Goal: Transaction & Acquisition: Obtain resource

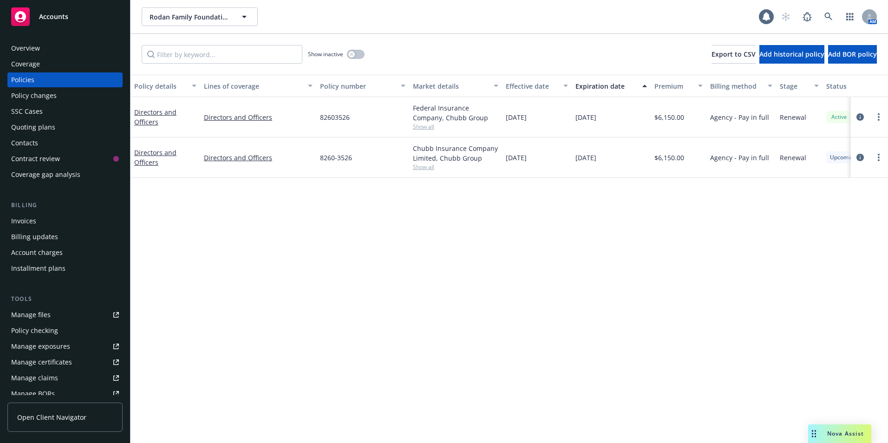
click at [23, 218] on div "Invoices" at bounding box center [23, 221] width 25 height 15
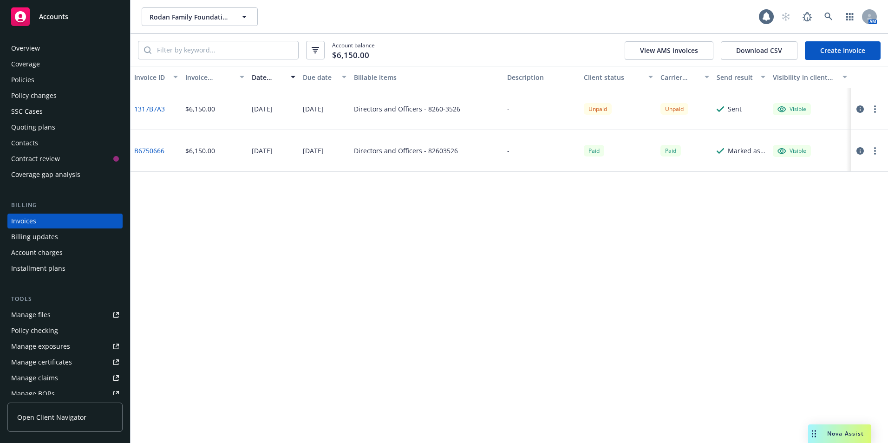
click at [879, 112] on button "button" at bounding box center [875, 109] width 11 height 11
click at [720, 257] on div "Invoice ID Invoice amount Date issued Due date Billable items Description Clien…" at bounding box center [510, 254] width 758 height 377
click at [34, 81] on div "Policies" at bounding box center [65, 79] width 108 height 15
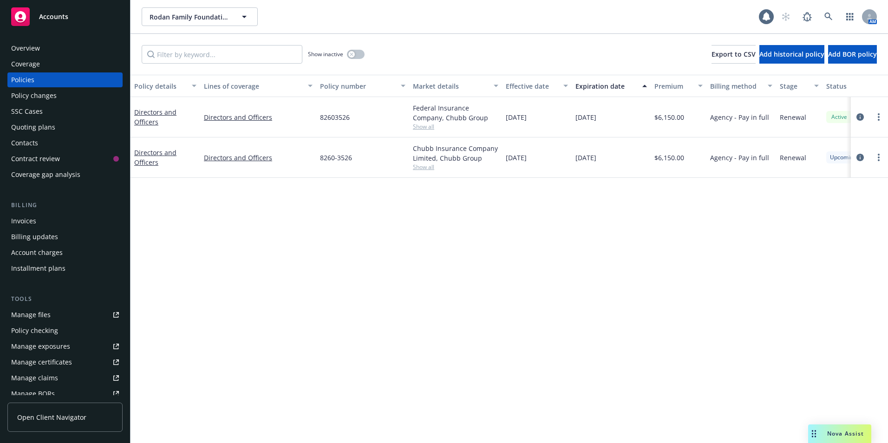
click at [39, 222] on div "Invoices" at bounding box center [65, 221] width 108 height 15
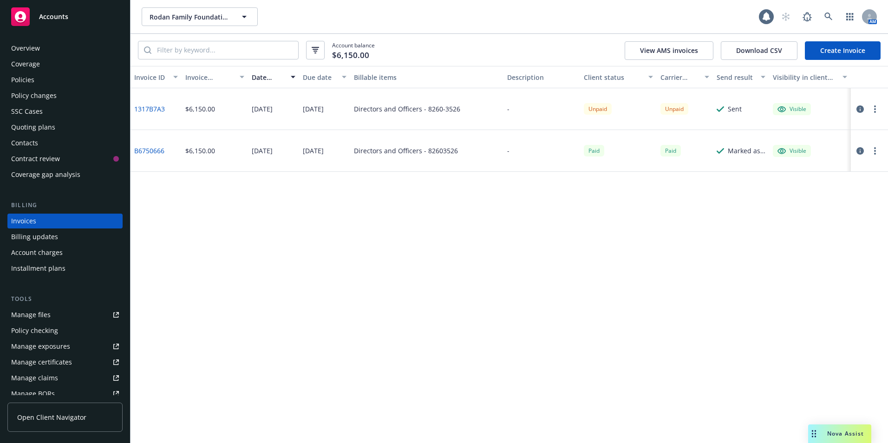
click at [877, 153] on button "button" at bounding box center [875, 150] width 11 height 11
click at [859, 145] on button "button" at bounding box center [860, 150] width 11 height 11
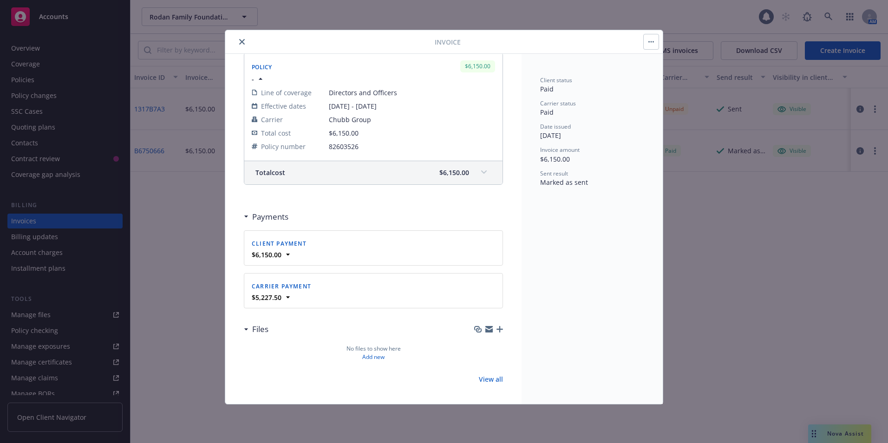
scroll to position [149, 0]
click at [287, 295] on icon at bounding box center [287, 294] width 9 height 9
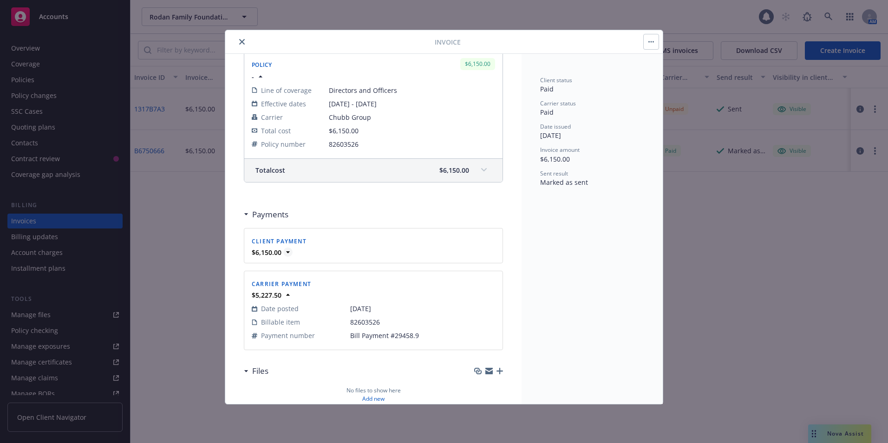
click at [285, 251] on icon at bounding box center [287, 252] width 9 height 9
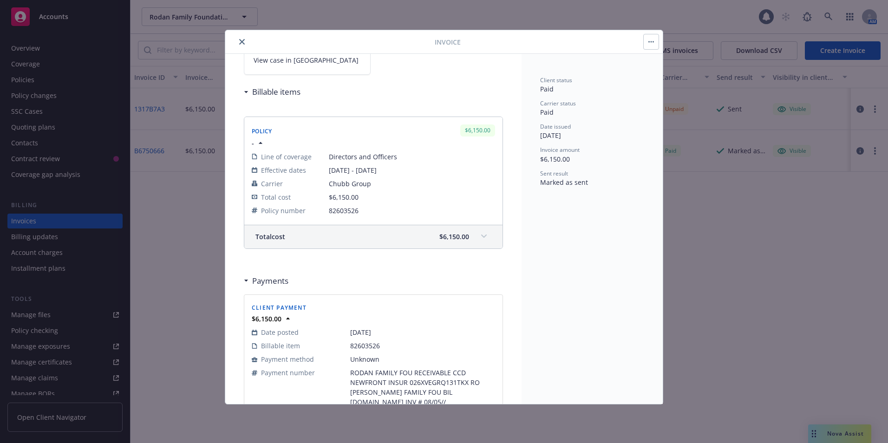
scroll to position [0, 0]
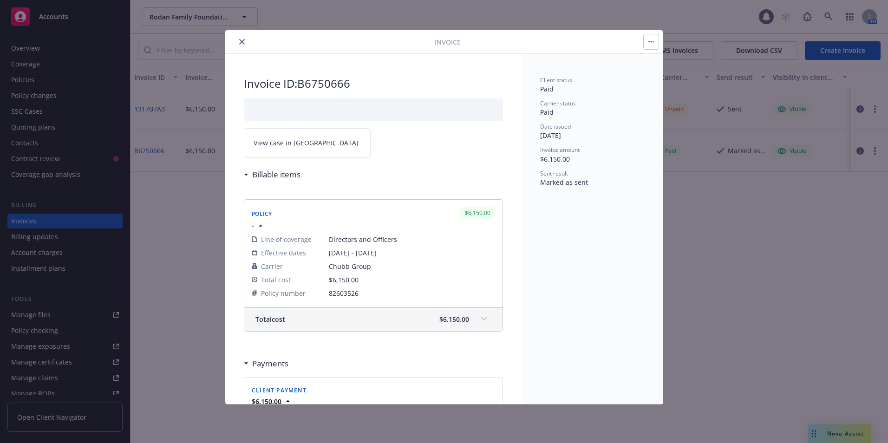
click at [241, 40] on icon "close" at bounding box center [242, 42] width 6 height 6
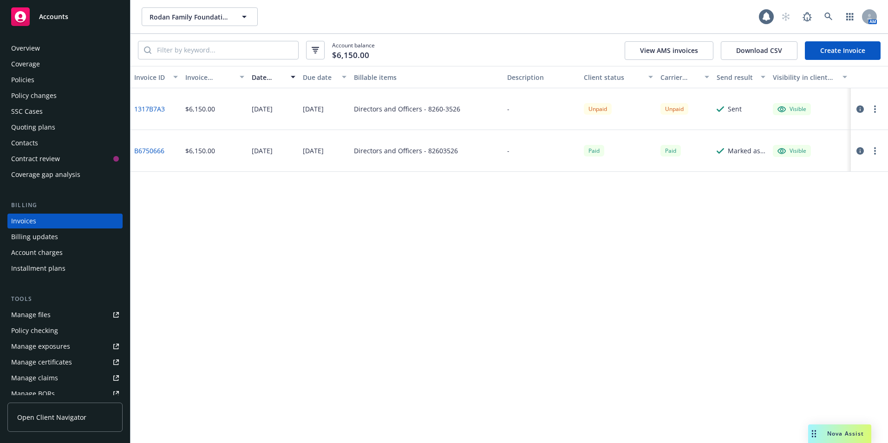
click at [875, 105] on circle "button" at bounding box center [875, 106] width 2 height 2
click at [792, 198] on link "Send invoice" at bounding box center [821, 202] width 118 height 19
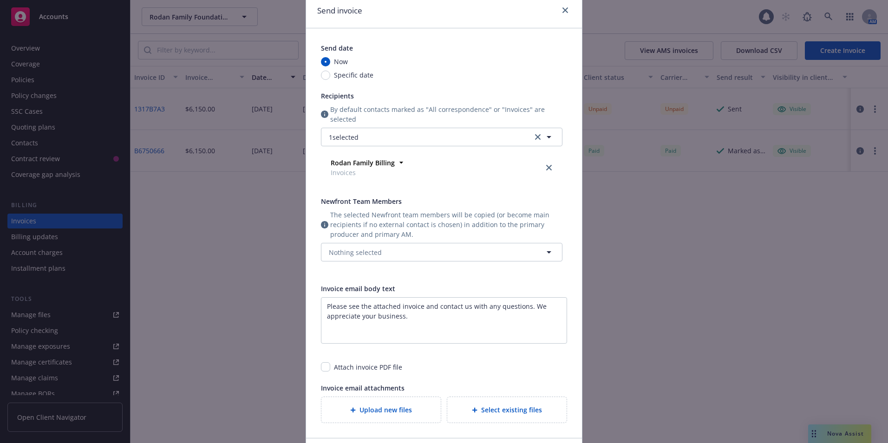
scroll to position [133, 0]
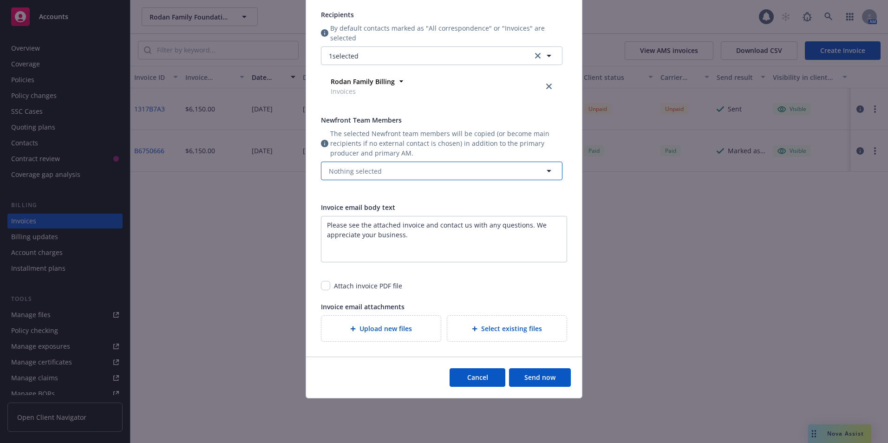
click at [402, 166] on button "Nothing selected" at bounding box center [442, 171] width 242 height 19
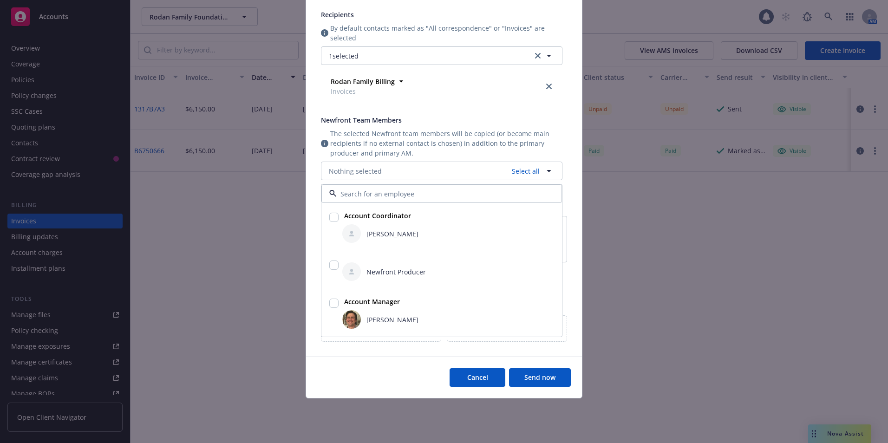
click at [329, 217] on input "checkbox" at bounding box center [333, 217] width 9 height 9
checkbox input "true"
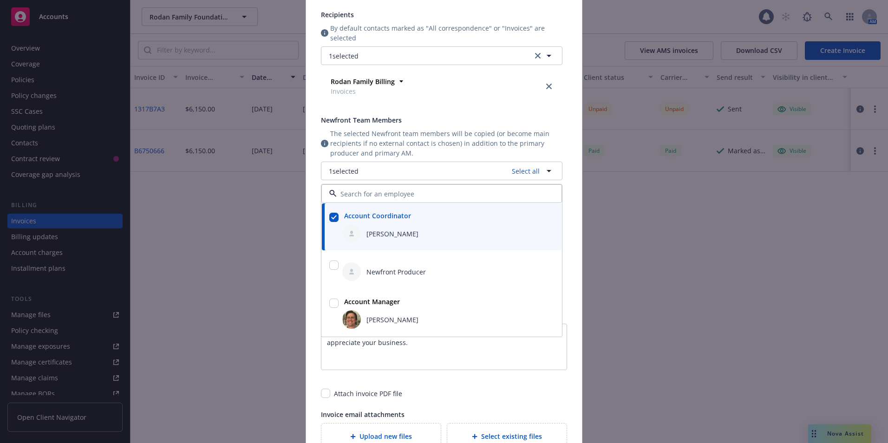
click at [452, 107] on div "Send date Now Specific date Recipients By default contacts marked as "All corre…" at bounding box center [442, 130] width 242 height 337
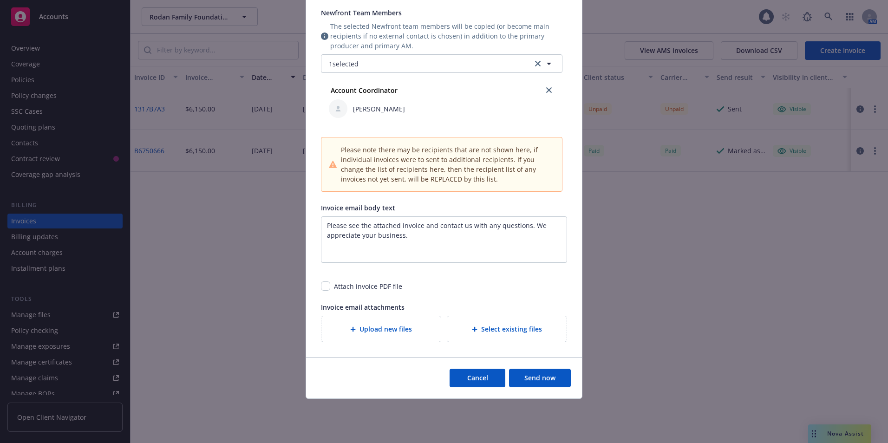
scroll to position [241, 0]
click at [325, 285] on input "checkbox" at bounding box center [325, 285] width 9 height 9
checkbox input "true"
click at [535, 378] on button "Send now" at bounding box center [540, 377] width 62 height 19
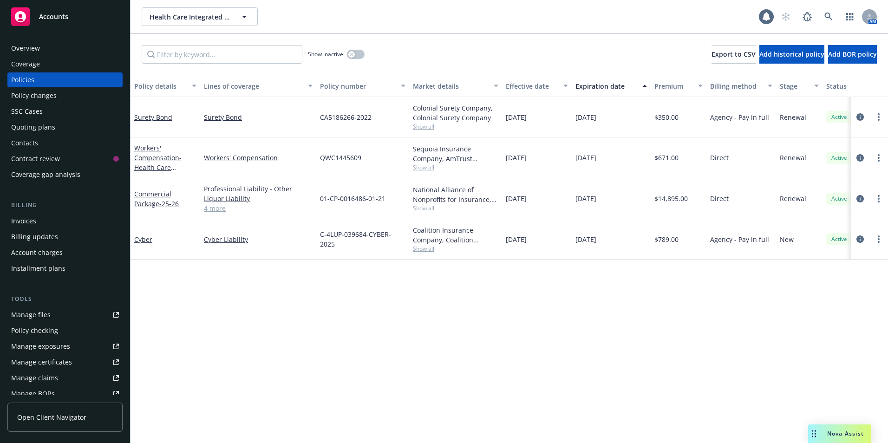
click at [24, 220] on div "Invoices" at bounding box center [23, 221] width 25 height 15
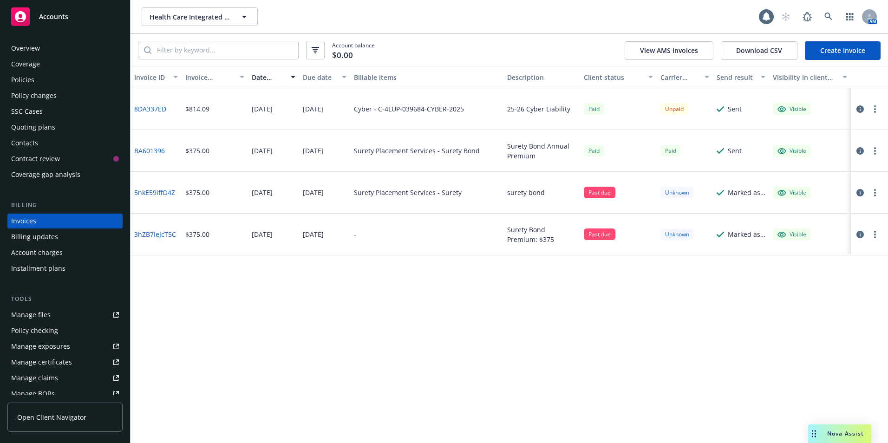
click at [19, 77] on div "Policies" at bounding box center [22, 79] width 23 height 15
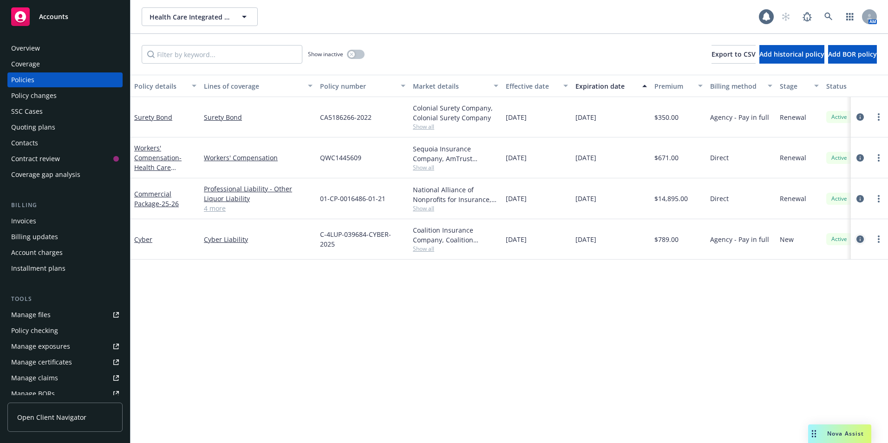
click at [860, 236] on icon "circleInformation" at bounding box center [860, 239] width 7 height 7
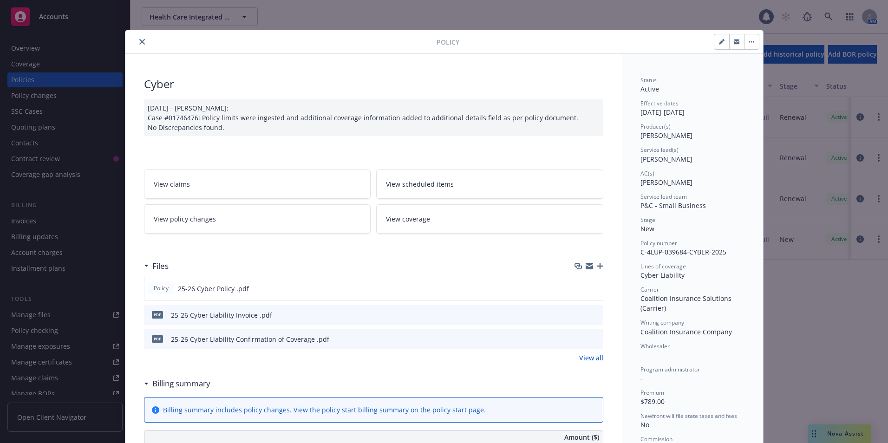
click at [229, 221] on link "View policy changes" at bounding box center [257, 218] width 227 height 29
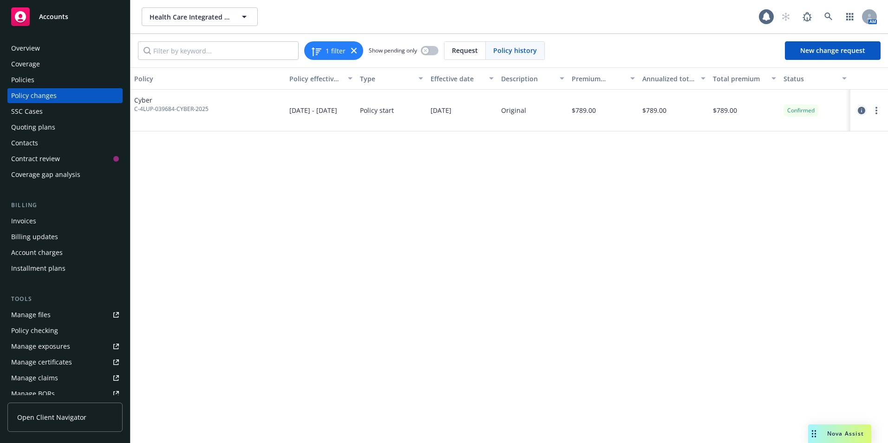
click at [863, 115] on link "circleInformation" at bounding box center [861, 110] width 11 height 11
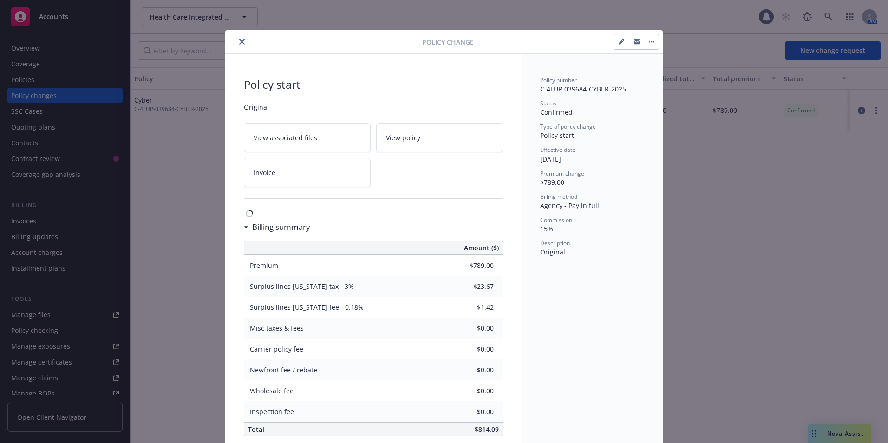
scroll to position [13, 0]
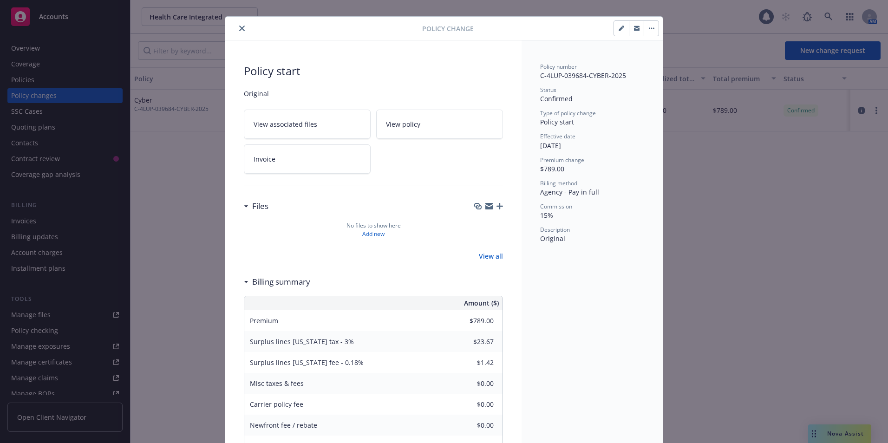
click at [623, 27] on button "button" at bounding box center [621, 28] width 15 height 15
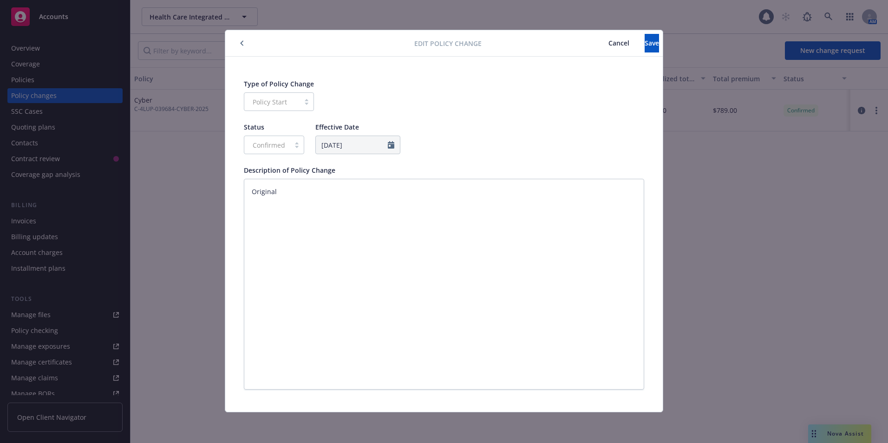
click at [609, 46] on span "Cancel" at bounding box center [619, 43] width 21 height 9
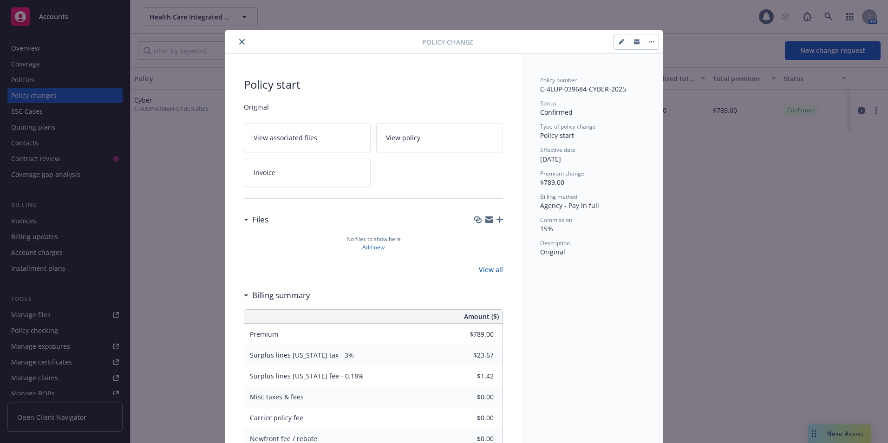
click at [644, 43] on button "button" at bounding box center [651, 41] width 15 height 15
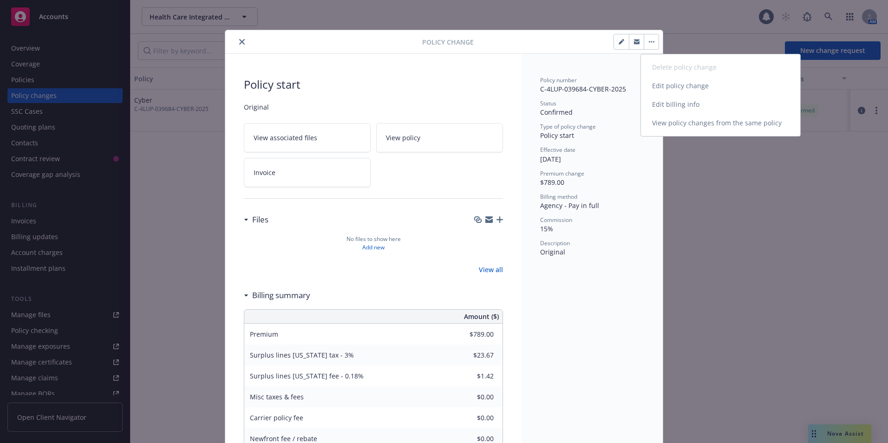
click at [655, 105] on link "Edit billing info" at bounding box center [720, 104] width 159 height 19
select select "CA"
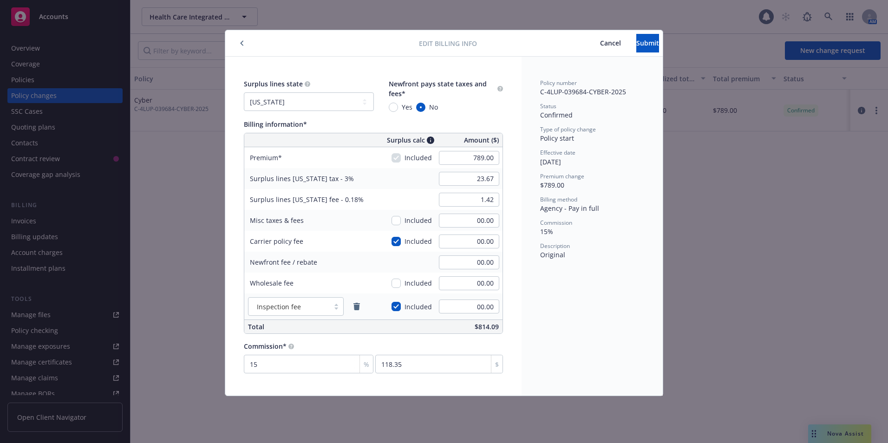
click at [400, 107] on span "Yes" at bounding box center [405, 107] width 14 height 10
click at [398, 107] on input "Yes" at bounding box center [393, 107] width 9 height 9
radio input "true"
click at [642, 42] on span "Submit" at bounding box center [648, 43] width 23 height 9
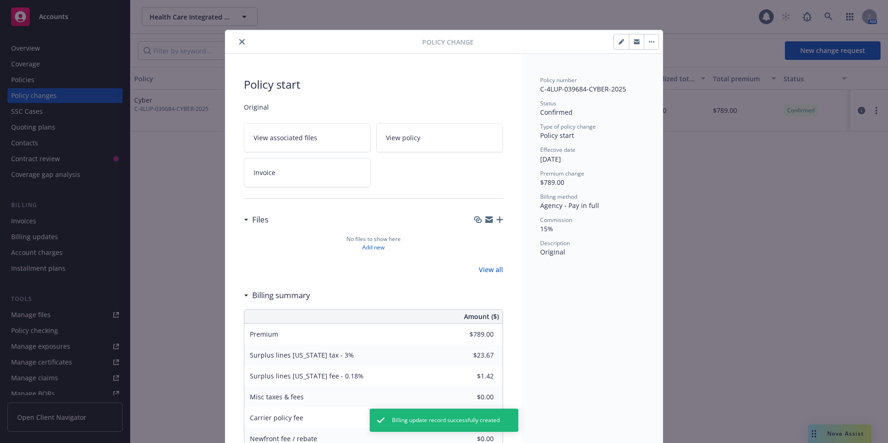
click at [239, 41] on icon "close" at bounding box center [242, 42] width 6 height 6
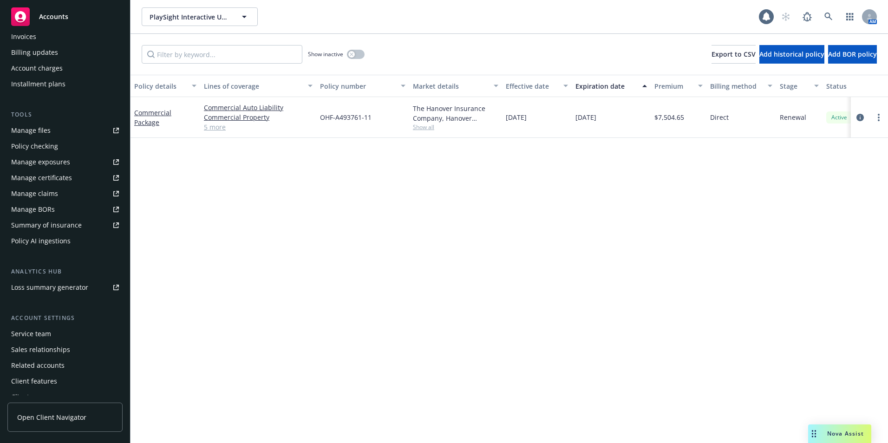
scroll to position [194, 0]
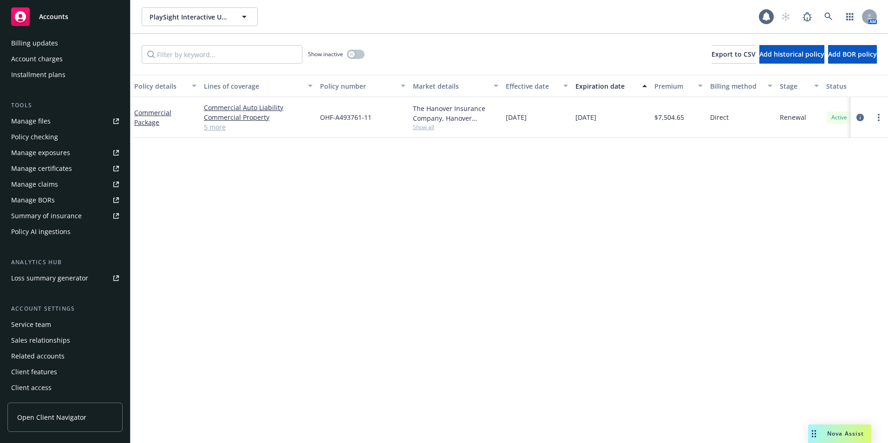
click at [36, 328] on div "Service team" at bounding box center [31, 324] width 40 height 15
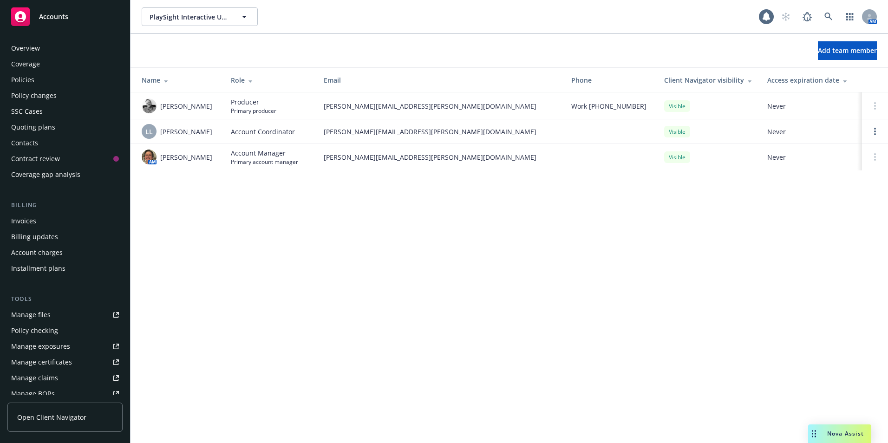
click at [27, 78] on div "Policies" at bounding box center [22, 79] width 23 height 15
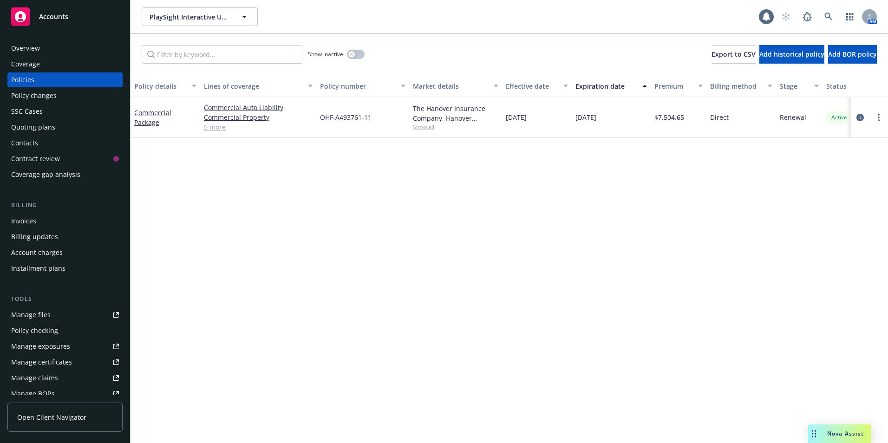
click at [418, 125] on span "Show all" at bounding box center [455, 127] width 85 height 8
click at [625, 203] on div "Policy details Lines of coverage Policy number Market details Effective date Ex…" at bounding box center [510, 259] width 758 height 368
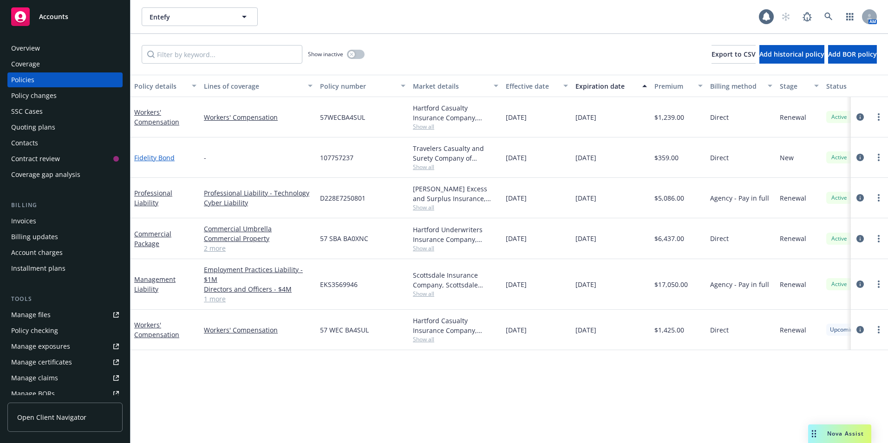
click at [157, 153] on link "Fidelity Bond" at bounding box center [154, 157] width 40 height 9
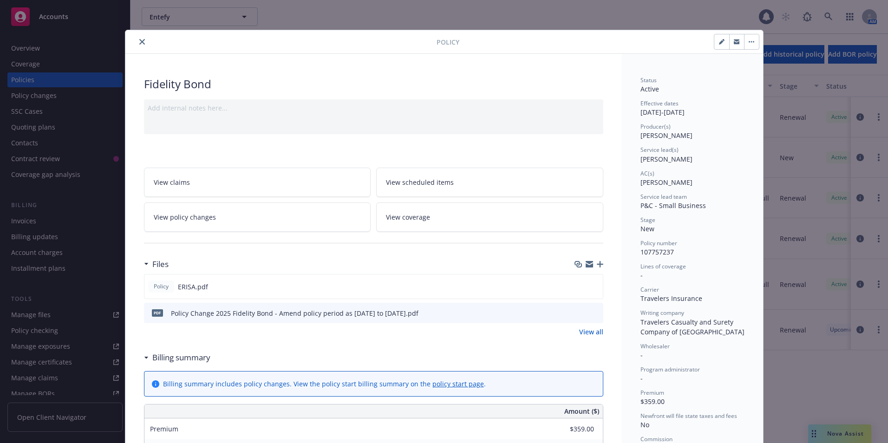
click at [196, 220] on span "View policy changes" at bounding box center [185, 217] width 62 height 10
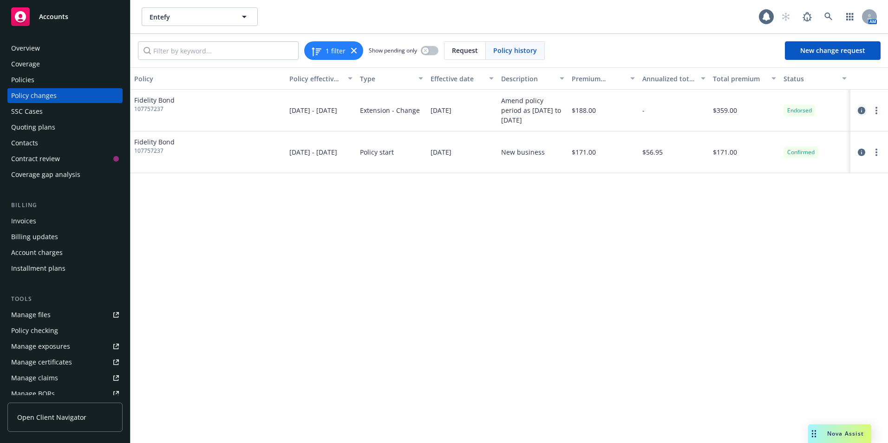
click at [863, 111] on icon "circleInformation" at bounding box center [861, 110] width 7 height 7
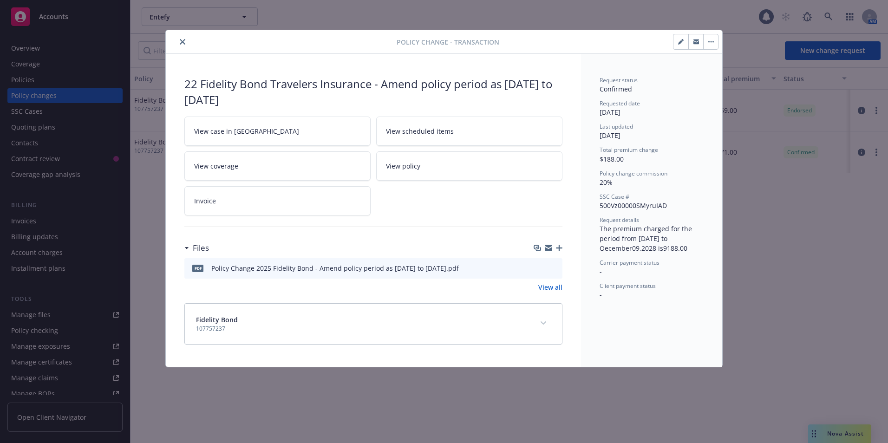
click at [712, 48] on button "button" at bounding box center [710, 41] width 15 height 15
click at [186, 41] on button "close" at bounding box center [182, 41] width 11 height 11
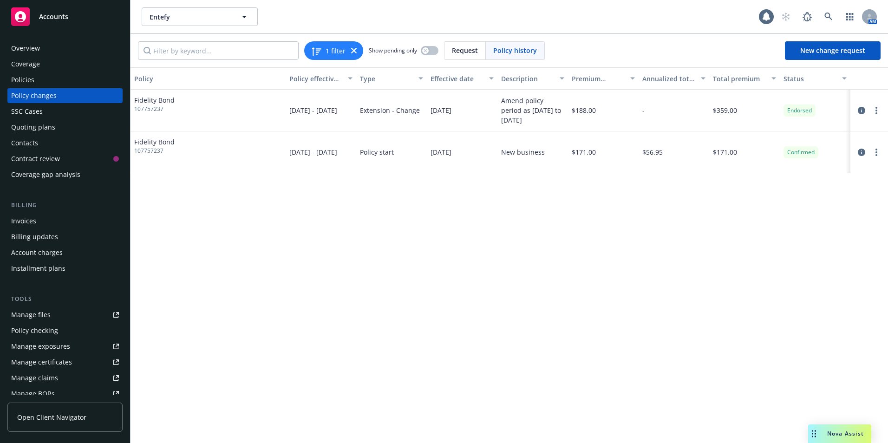
click at [26, 81] on div "Policies" at bounding box center [22, 79] width 23 height 15
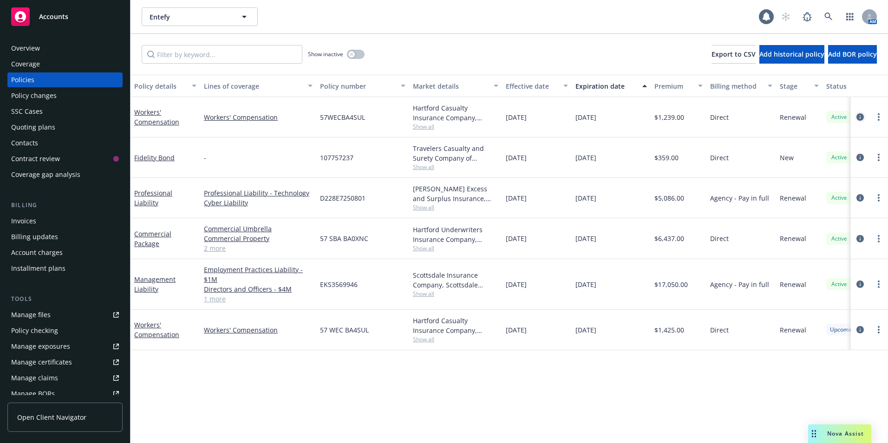
click at [860, 118] on icon "circleInformation" at bounding box center [860, 116] width 7 height 7
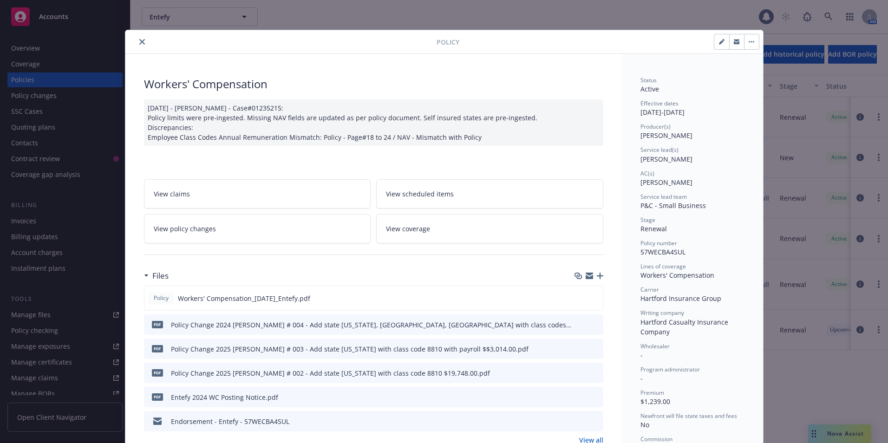
click at [139, 41] on icon "close" at bounding box center [142, 42] width 6 height 6
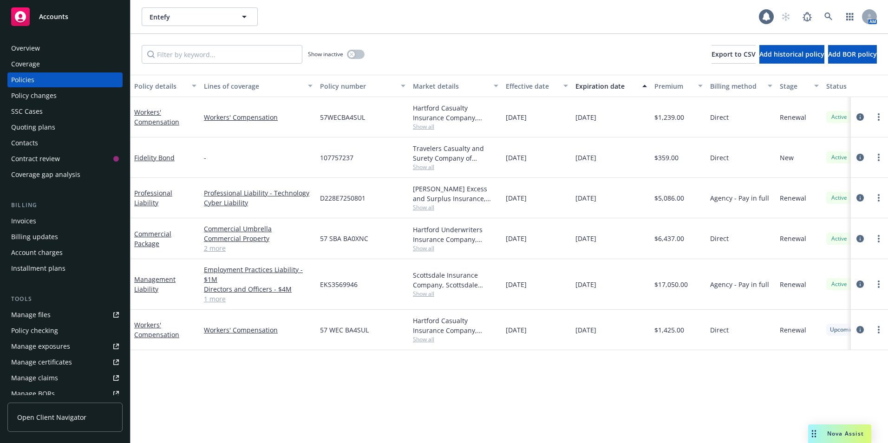
click at [866, 154] on div at bounding box center [870, 157] width 30 height 11
click at [862, 157] on icon "circleInformation" at bounding box center [860, 157] width 7 height 7
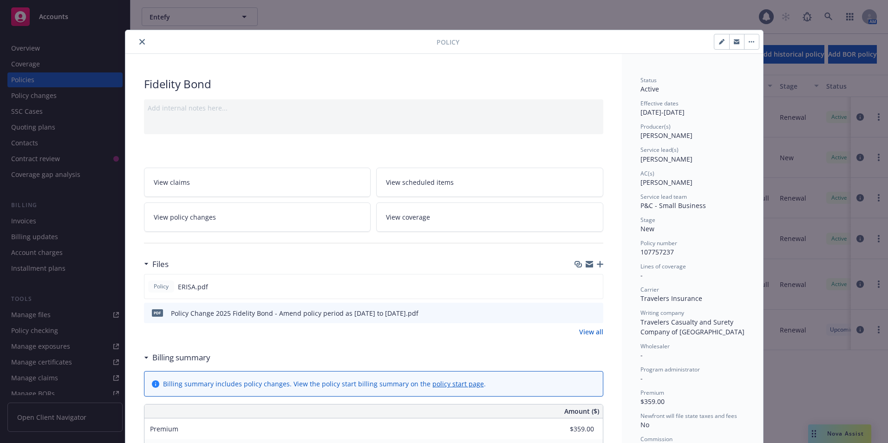
scroll to position [28, 0]
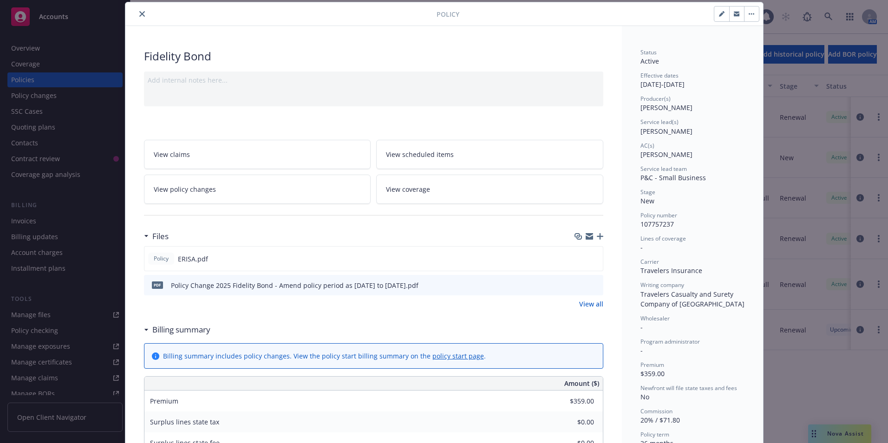
click at [750, 11] on button "button" at bounding box center [751, 14] width 15 height 15
click at [720, 13] on icon "button" at bounding box center [721, 14] width 5 height 5
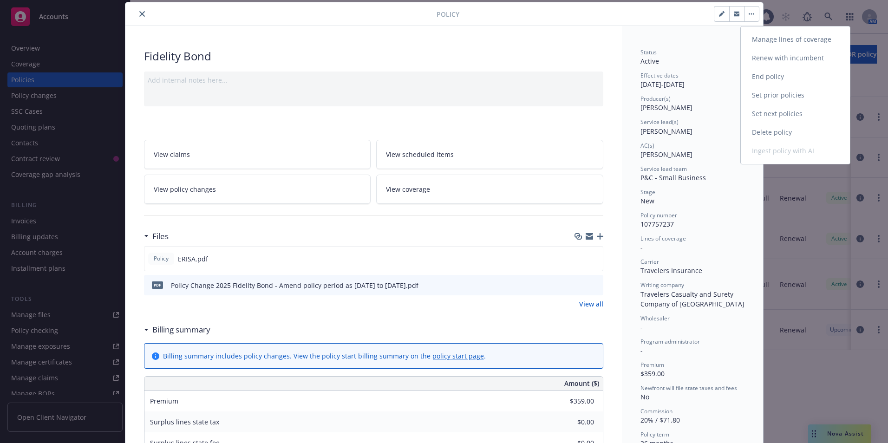
select select "NEW"
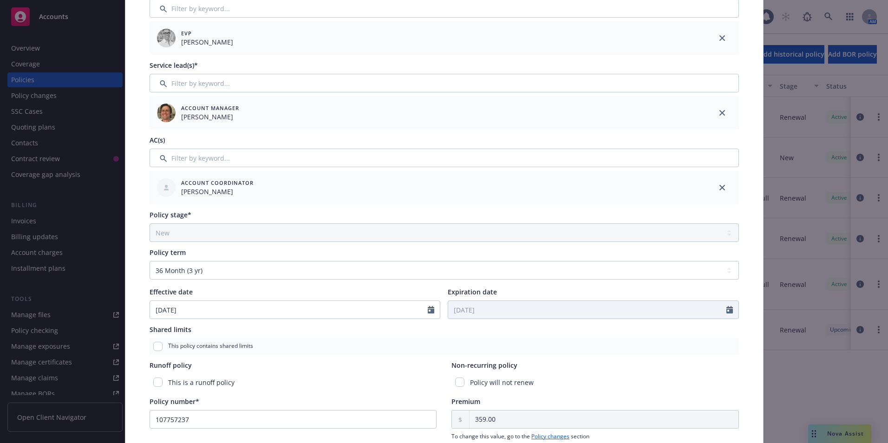
scroll to position [167, 0]
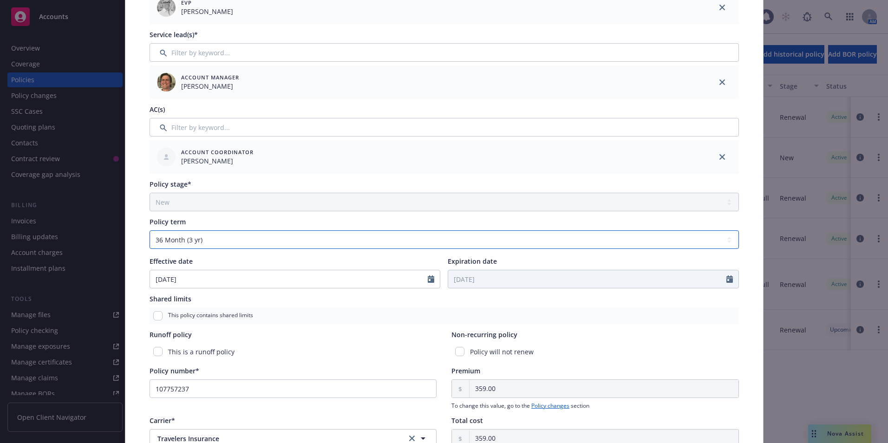
click at [208, 240] on select "Select policy term 12 Month 6 Month 4 Month 3 Month 2 Month 1 Month 36 Month (3…" at bounding box center [445, 239] width 590 height 19
select select "72"
click at [150, 230] on select "Select policy term 12 Month 6 Month 4 Month 3 Month 2 Month 1 Month 36 Month (3…" at bounding box center [445, 239] width 590 height 19
type input "12/09/2028"
click at [460, 311] on div "This policy contains shared limits" at bounding box center [445, 316] width 590 height 17
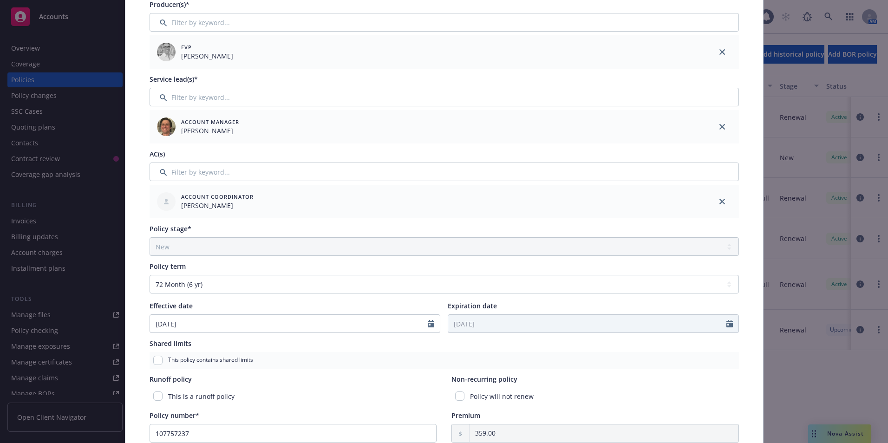
scroll to position [0, 0]
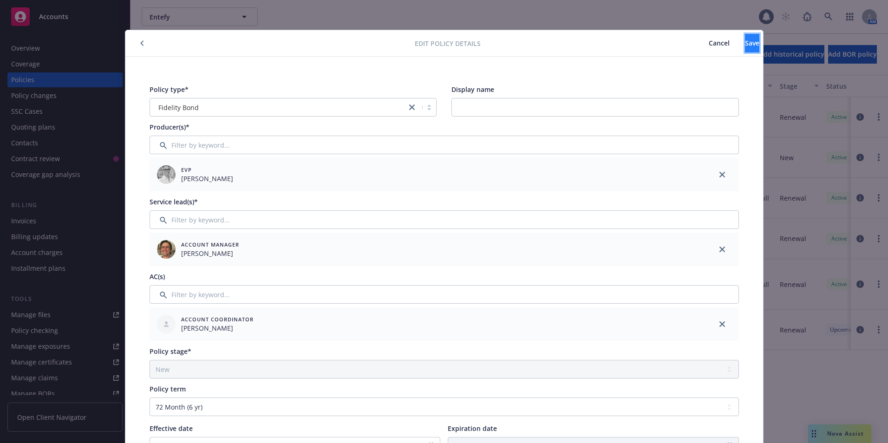
click at [745, 39] on button "Save" at bounding box center [752, 43] width 14 height 19
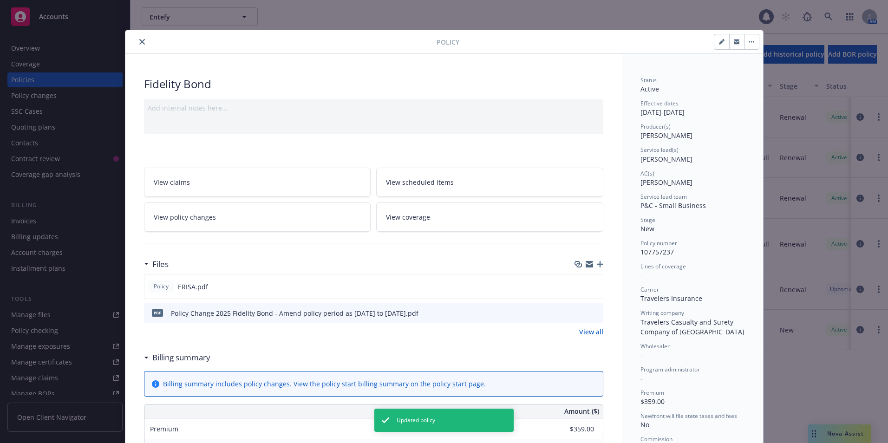
click at [141, 39] on icon "close" at bounding box center [142, 42] width 6 height 6
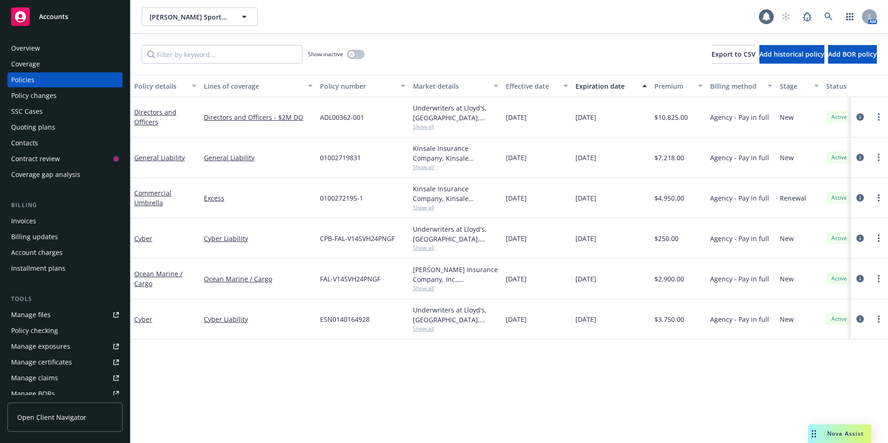
click at [42, 139] on div "Contacts" at bounding box center [65, 143] width 108 height 15
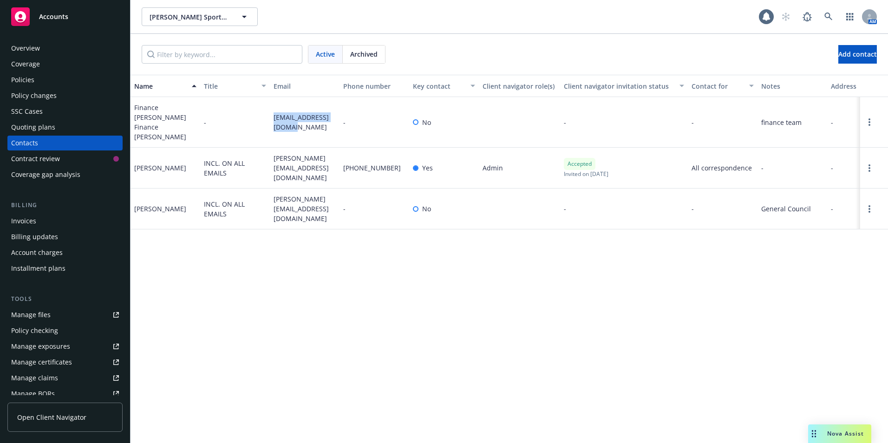
drag, startPoint x: 269, startPoint y: 107, endPoint x: 293, endPoint y: 122, distance: 27.3
click at [293, 122] on div "Finance [PERSON_NAME] Finance [PERSON_NAME] - [EMAIL_ADDRESS][DOMAIN_NAME] - No…" at bounding box center [510, 122] width 758 height 51
drag, startPoint x: 293, startPoint y: 122, endPoint x: 286, endPoint y: 118, distance: 8.1
click at [39, 163] on div "Contract review" at bounding box center [35, 158] width 49 height 15
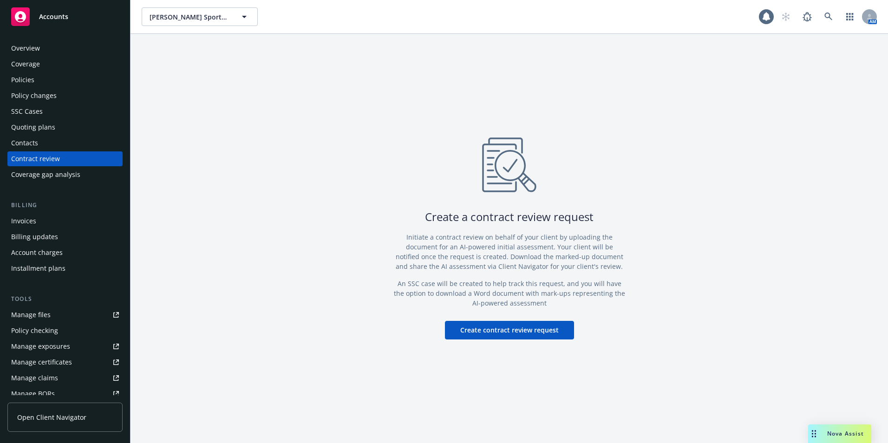
click at [39, 77] on div "Policies" at bounding box center [65, 79] width 108 height 15
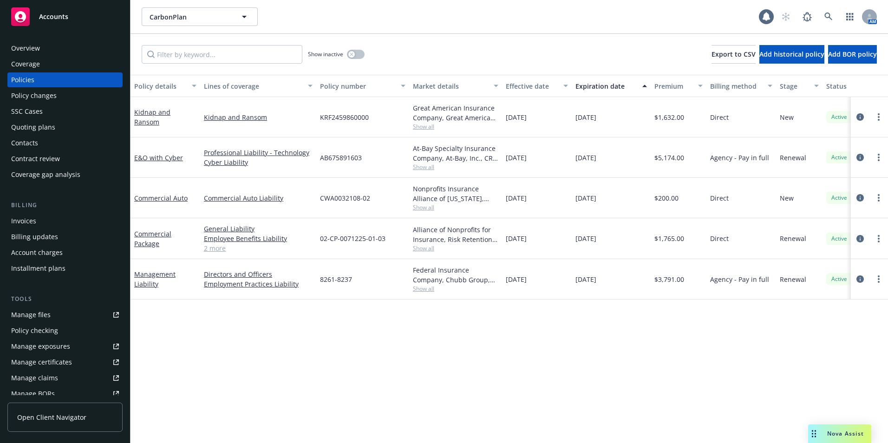
click at [24, 128] on div "Quoting plans" at bounding box center [33, 127] width 44 height 15
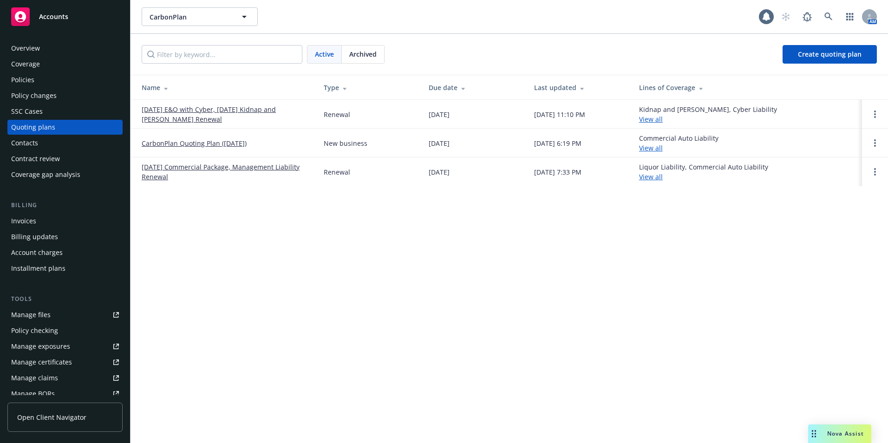
click at [212, 109] on link "[DATE] E&O with Cyber, [DATE] Kidnap and [PERSON_NAME] Renewal" at bounding box center [225, 115] width 167 height 20
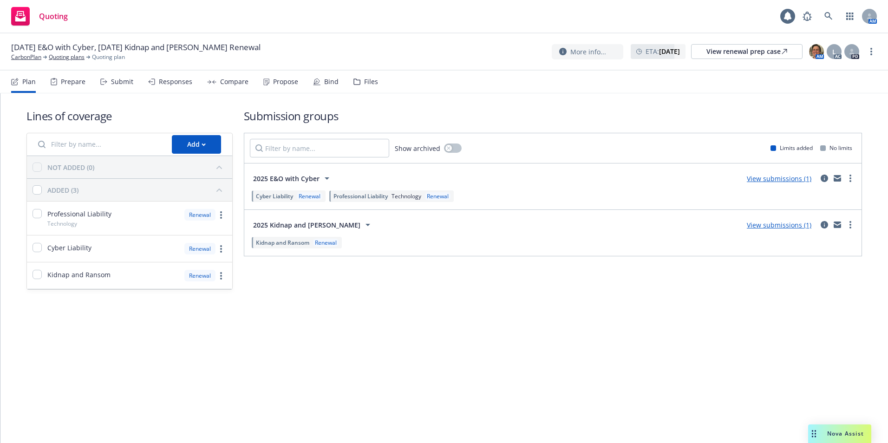
click at [277, 83] on div "Propose" at bounding box center [285, 81] width 25 height 7
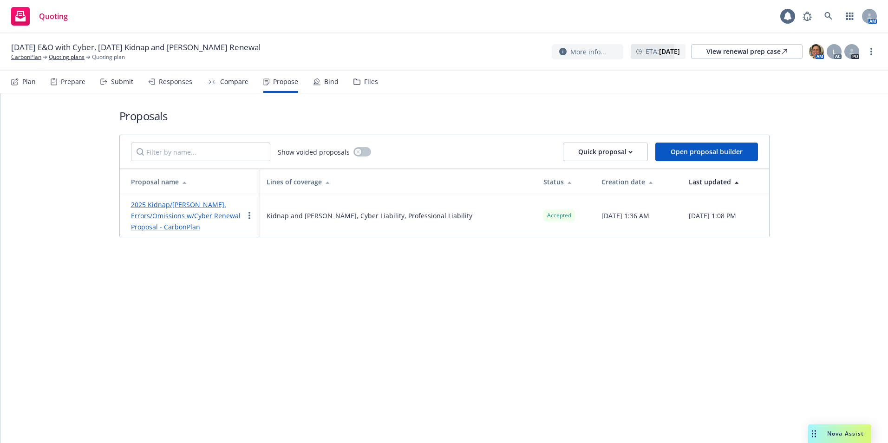
click at [187, 215] on link "2025 Kidnap/[PERSON_NAME], Errors/Omissions w/Cyber Renewal Proposal - CarbonPl…" at bounding box center [186, 215] width 110 height 31
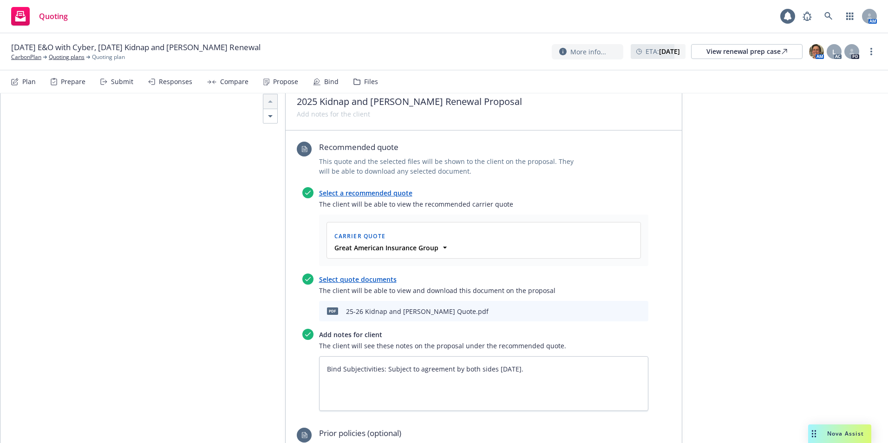
scroll to position [465, 0]
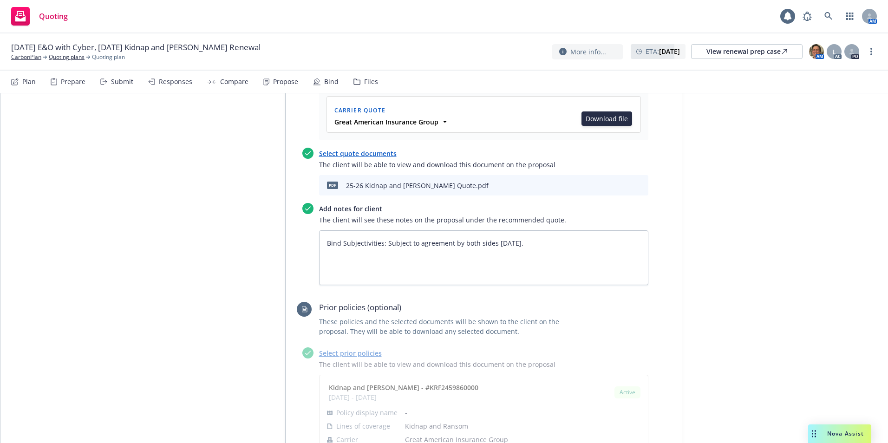
click at [606, 181] on icon "download file" at bounding box center [609, 184] width 6 height 6
type textarea "x"
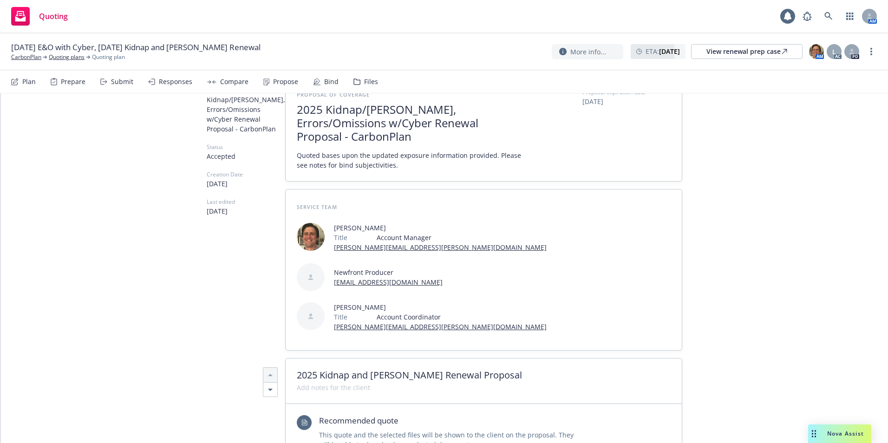
scroll to position [0, 0]
